Goal: Information Seeking & Learning: Learn about a topic

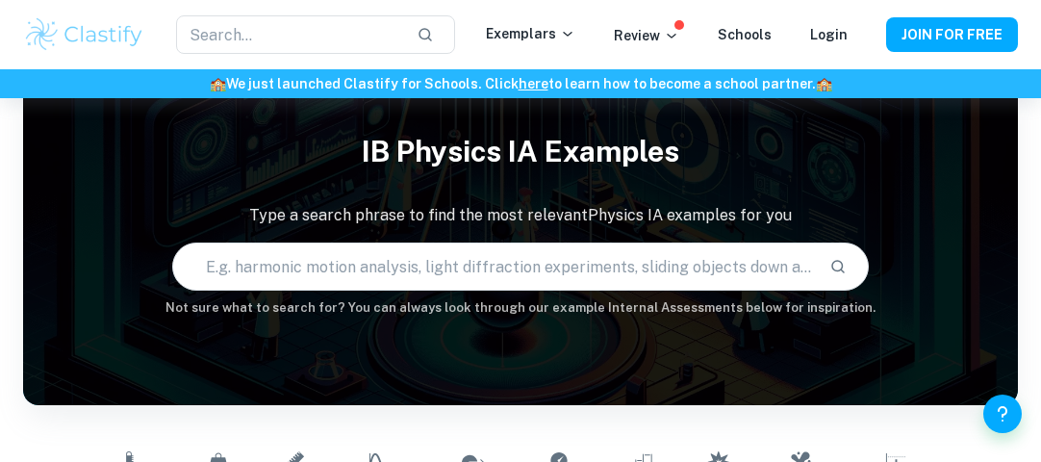
scroll to position [1, 0]
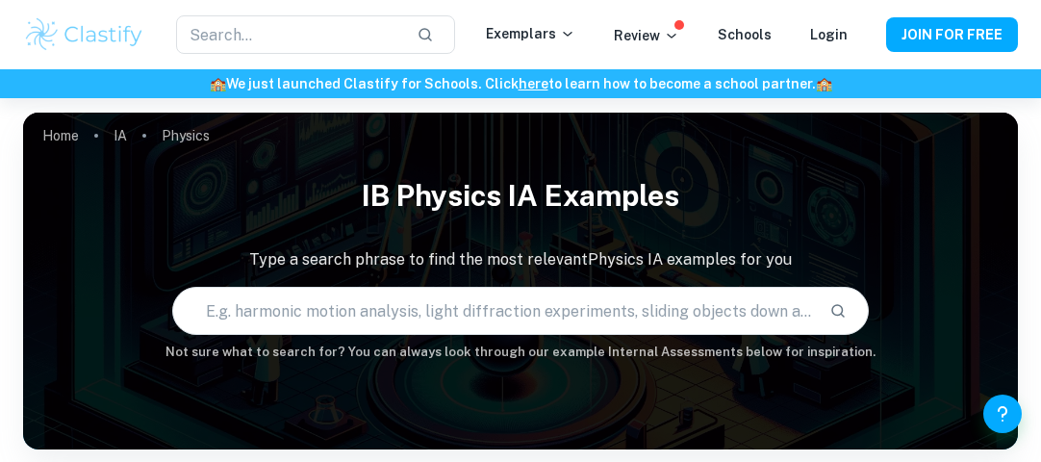
click at [429, 315] on input "text" at bounding box center [493, 311] width 641 height 54
type input "M"
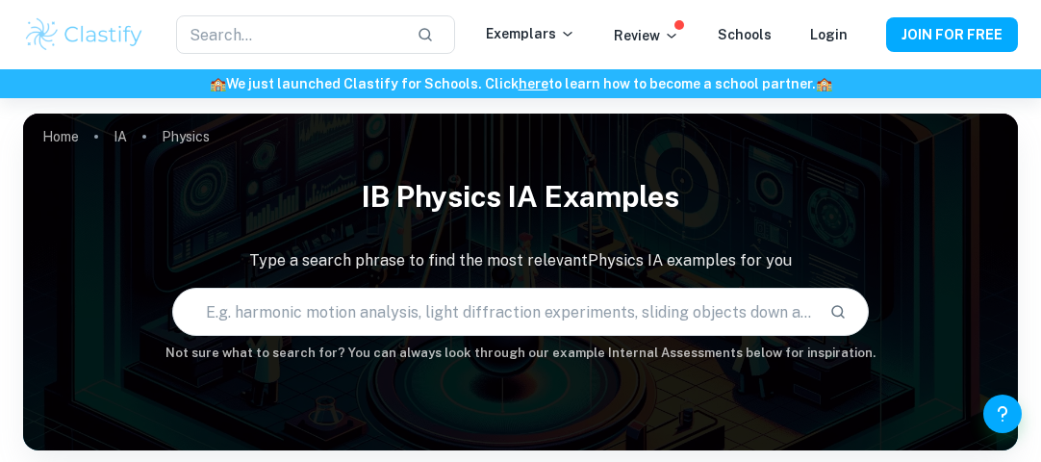
scroll to position [0, 0]
click at [525, 284] on div "IB Physics IA examples Type a search phrase to find the most relevant Physics I…" at bounding box center [520, 264] width 995 height 195
click at [525, 312] on input "text" at bounding box center [493, 312] width 641 height 54
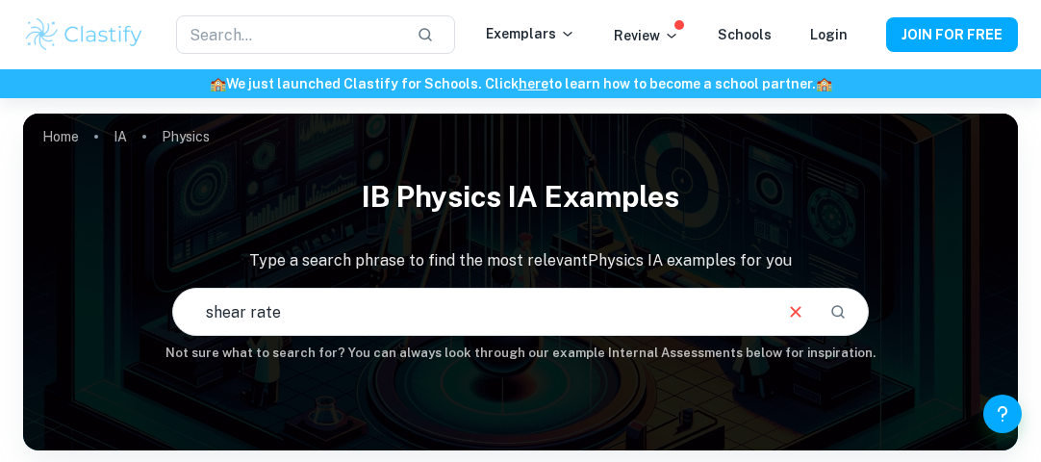
type input "shear rate"
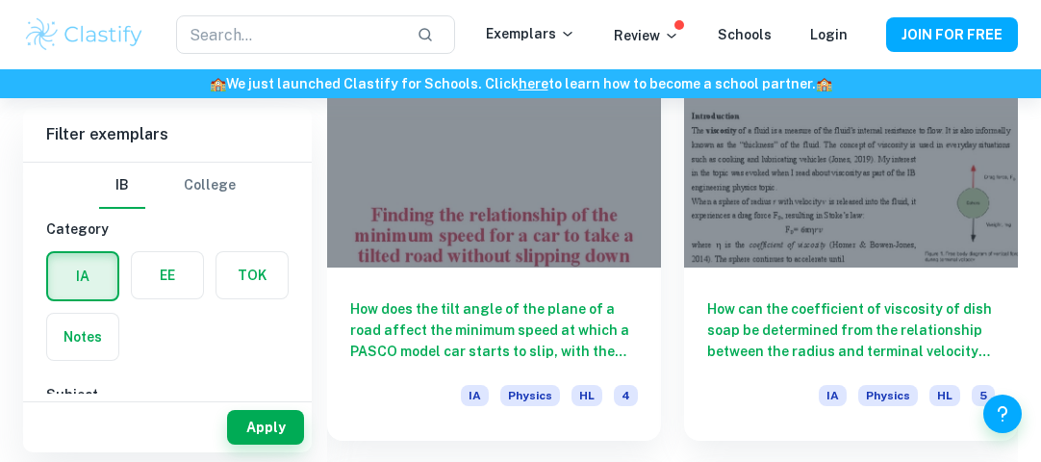
scroll to position [2858, 0]
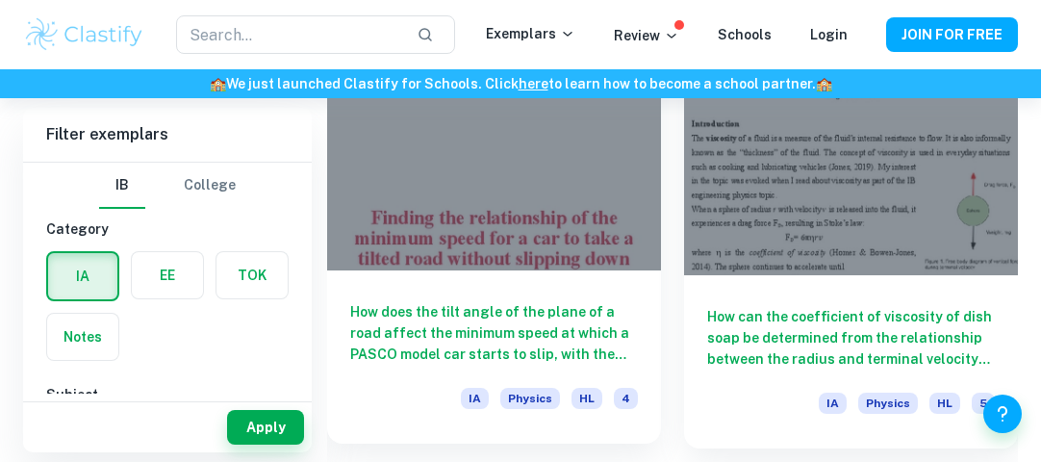
click at [563, 334] on h6 "How does the tilt angle of the plane of a road affect the minimum speed at whic…" at bounding box center [494, 333] width 288 height 64
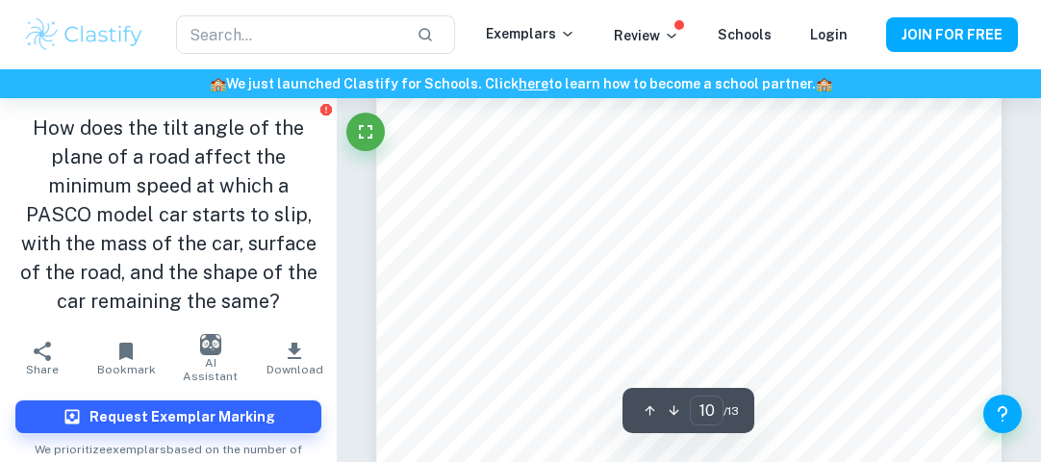
scroll to position [8413, 0]
type input "1"
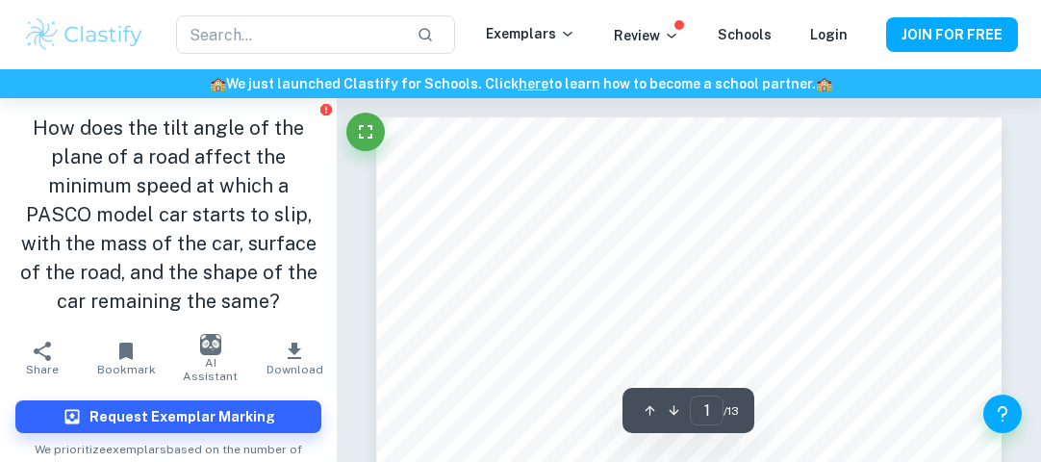
scroll to position [0, 0]
